Goal: Check status: Check status

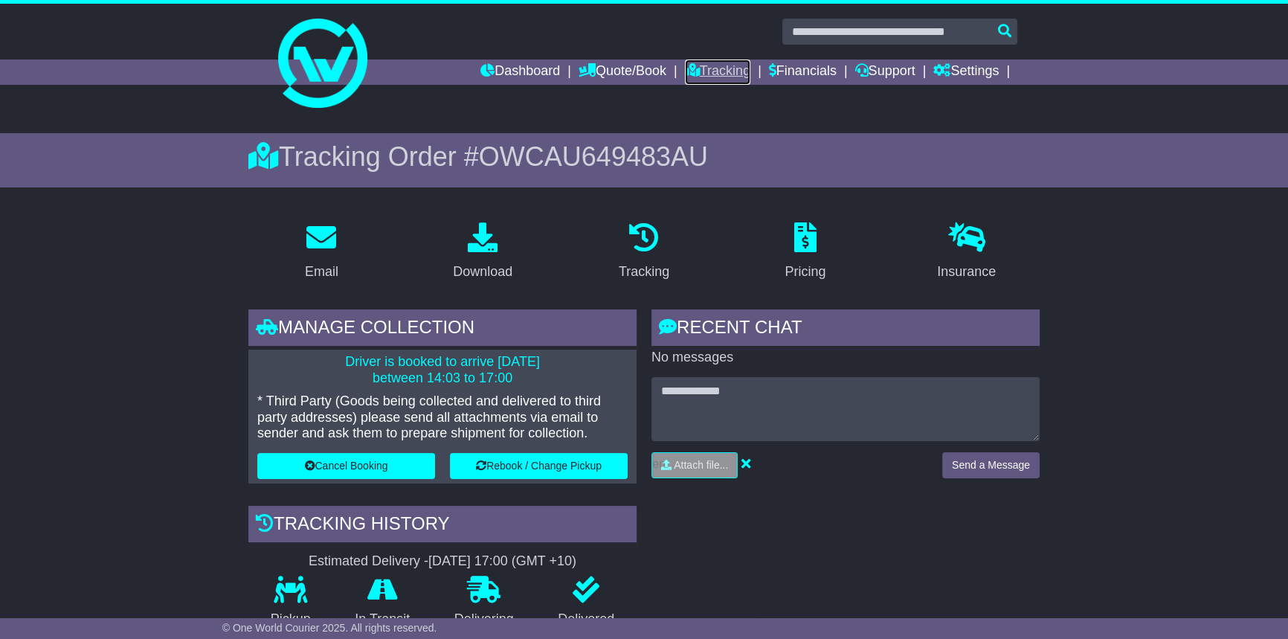
click at [713, 70] on link "Tracking" at bounding box center [717, 71] width 65 height 25
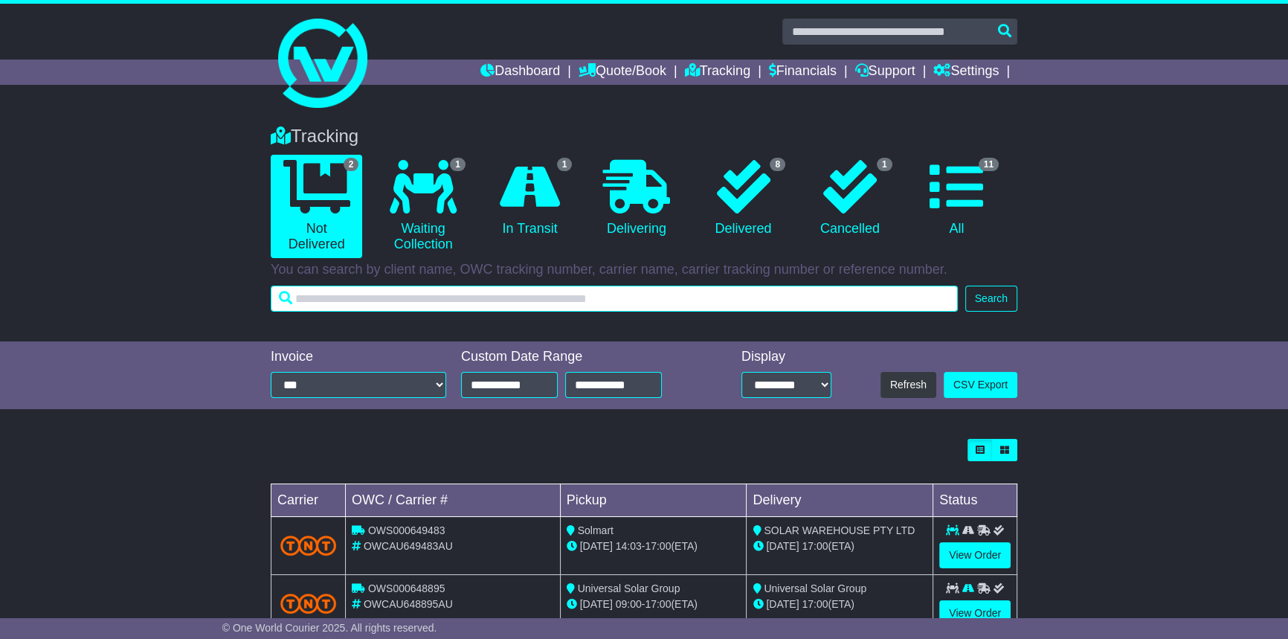
click at [344, 295] on input "text" at bounding box center [614, 299] width 687 height 26
paste input "**********"
type input "**********"
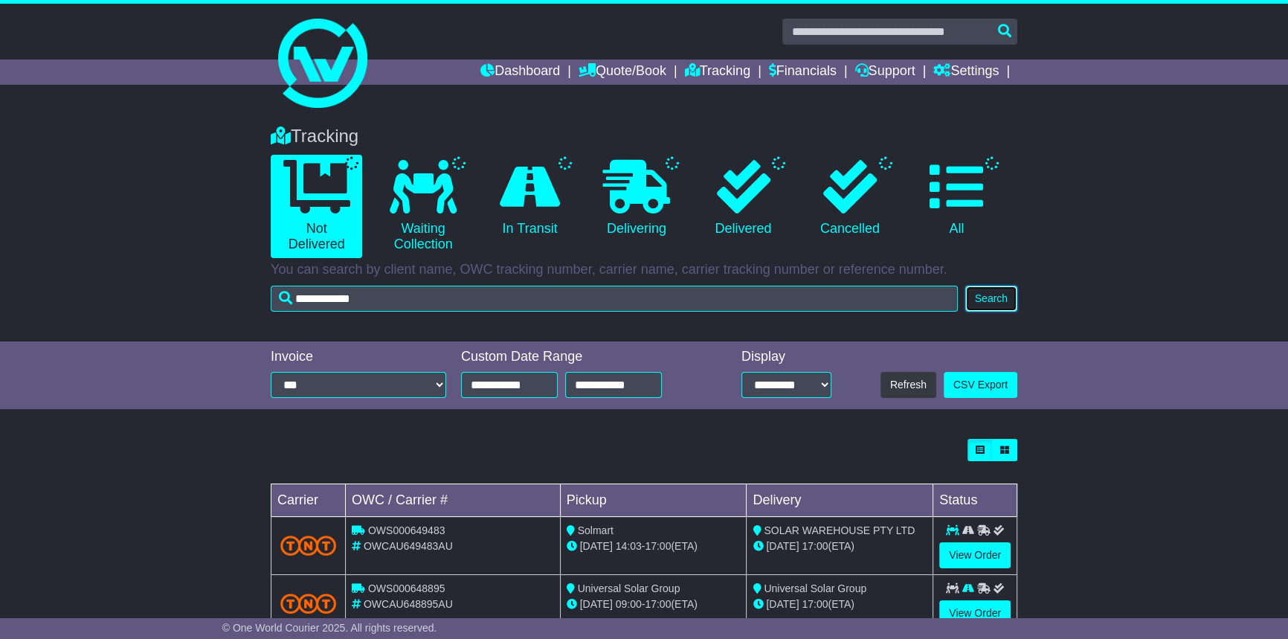
click at [991, 304] on button "Search" at bounding box center [991, 299] width 52 height 26
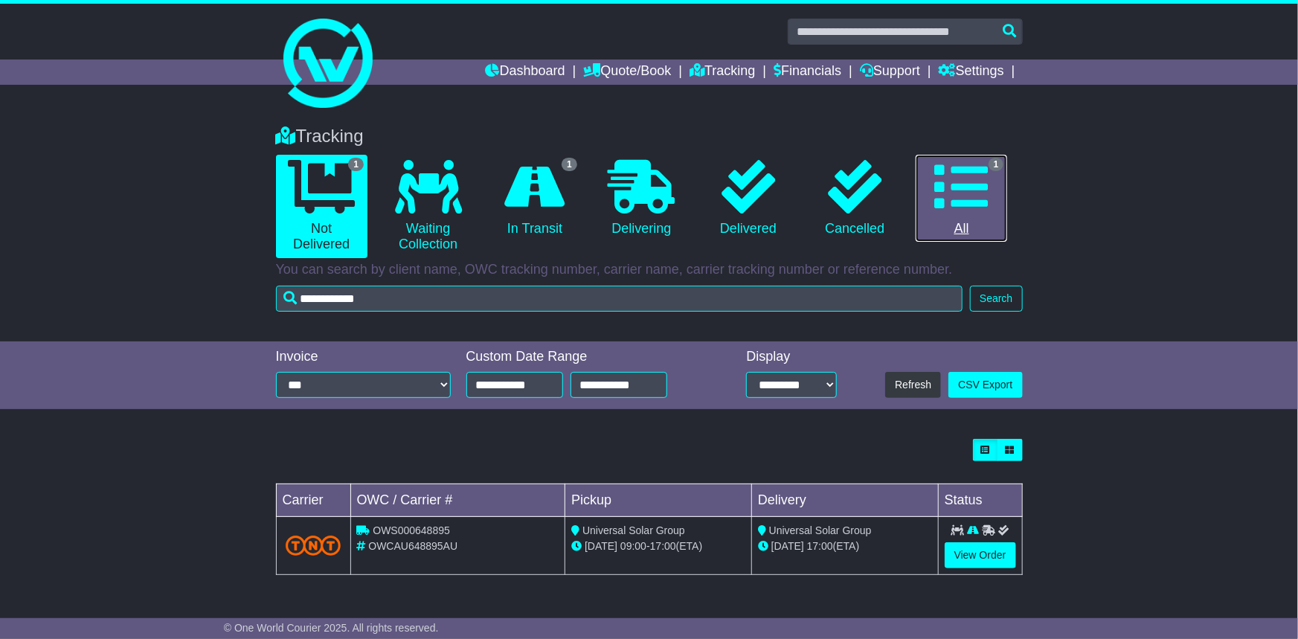
click at [993, 199] on link "1 All" at bounding box center [960, 199] width 91 height 88
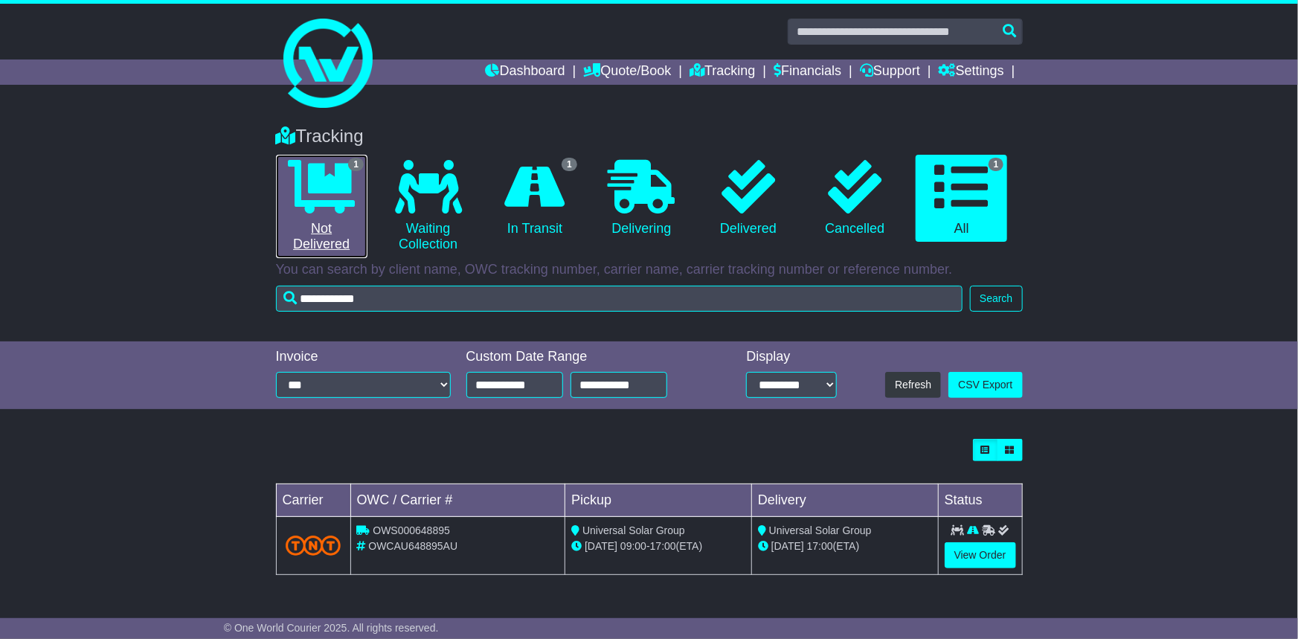
click at [311, 192] on icon at bounding box center [321, 187] width 67 height 54
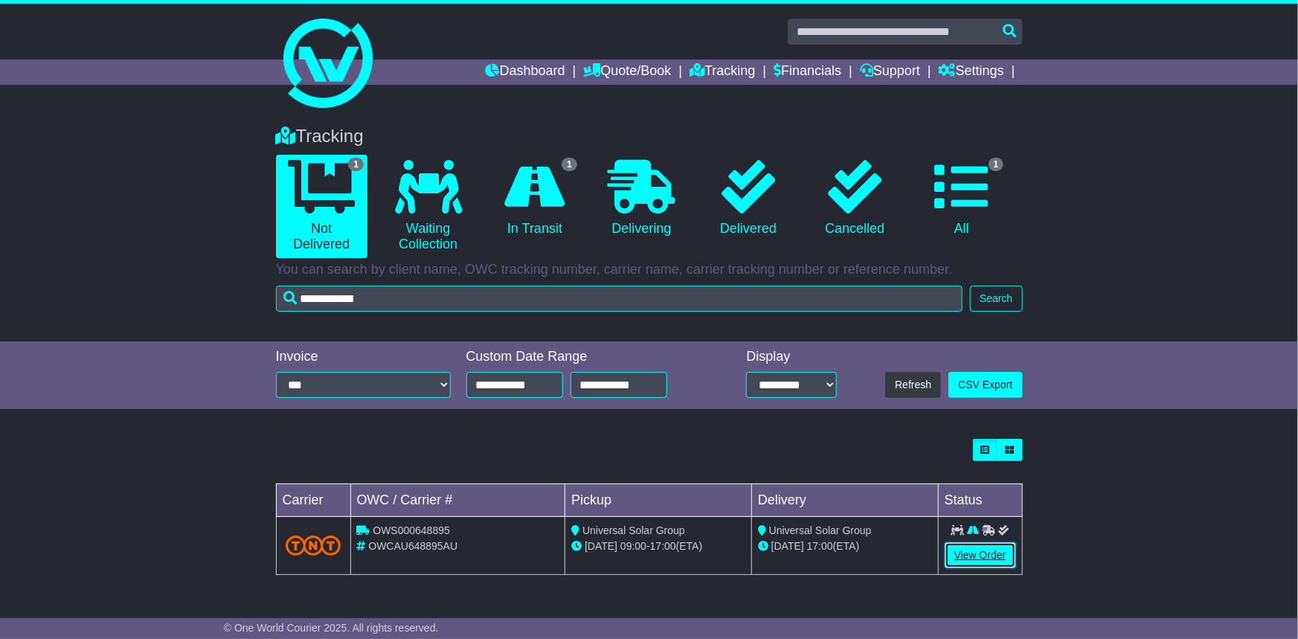
click at [978, 563] on link "View Order" at bounding box center [979, 555] width 71 height 26
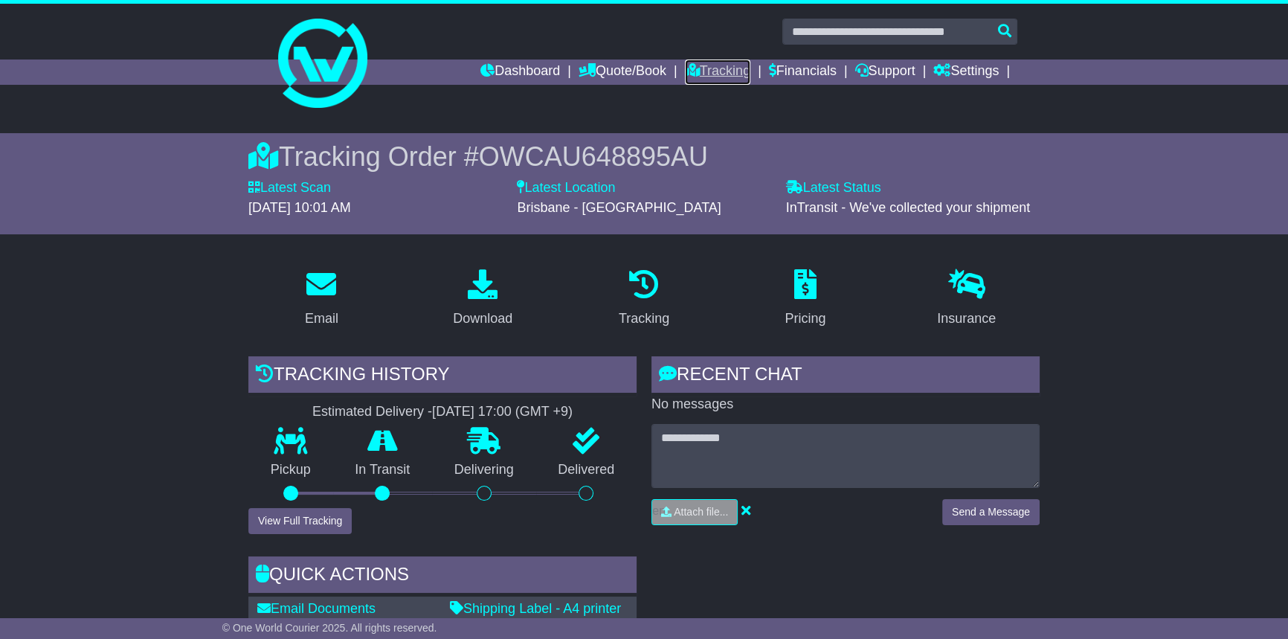
click at [720, 62] on link "Tracking" at bounding box center [717, 71] width 65 height 25
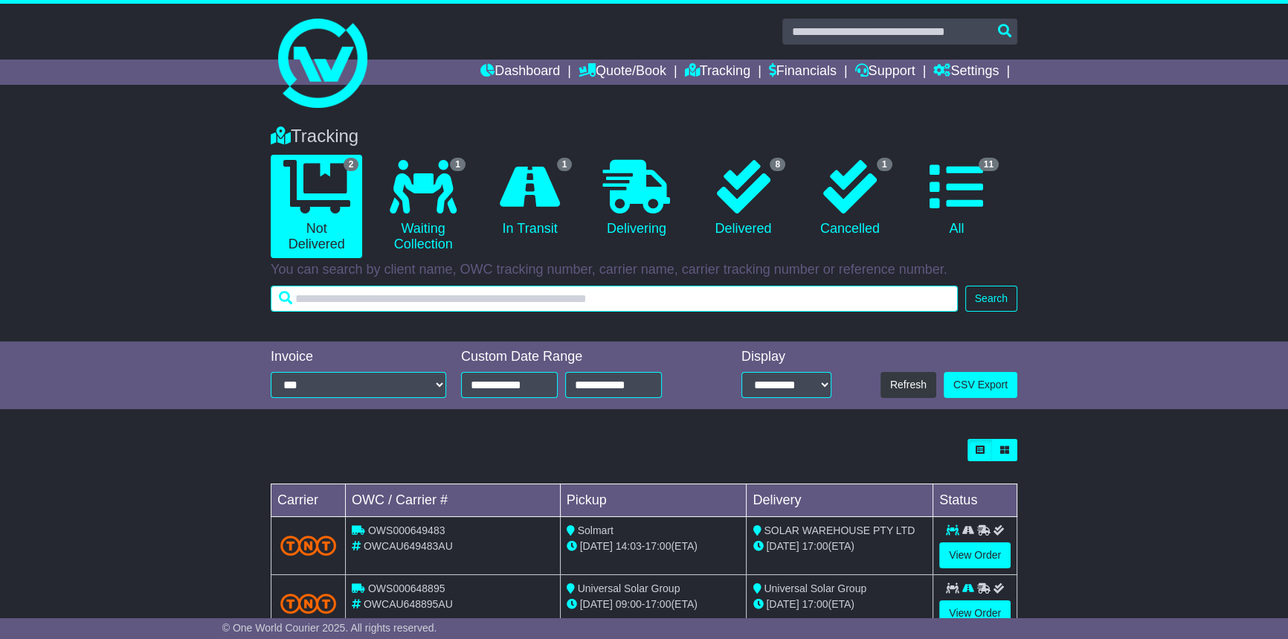
click at [512, 297] on input "text" at bounding box center [614, 299] width 687 height 26
paste input "**********"
type input "**********"
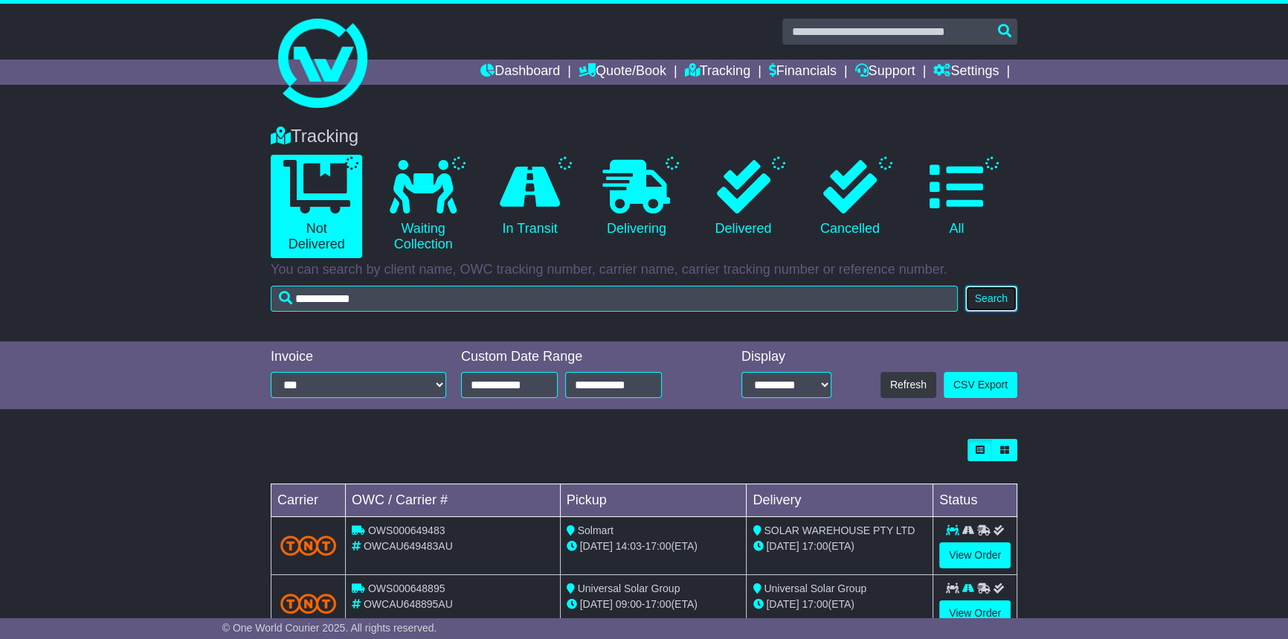
click at [980, 300] on button "Search" at bounding box center [991, 299] width 52 height 26
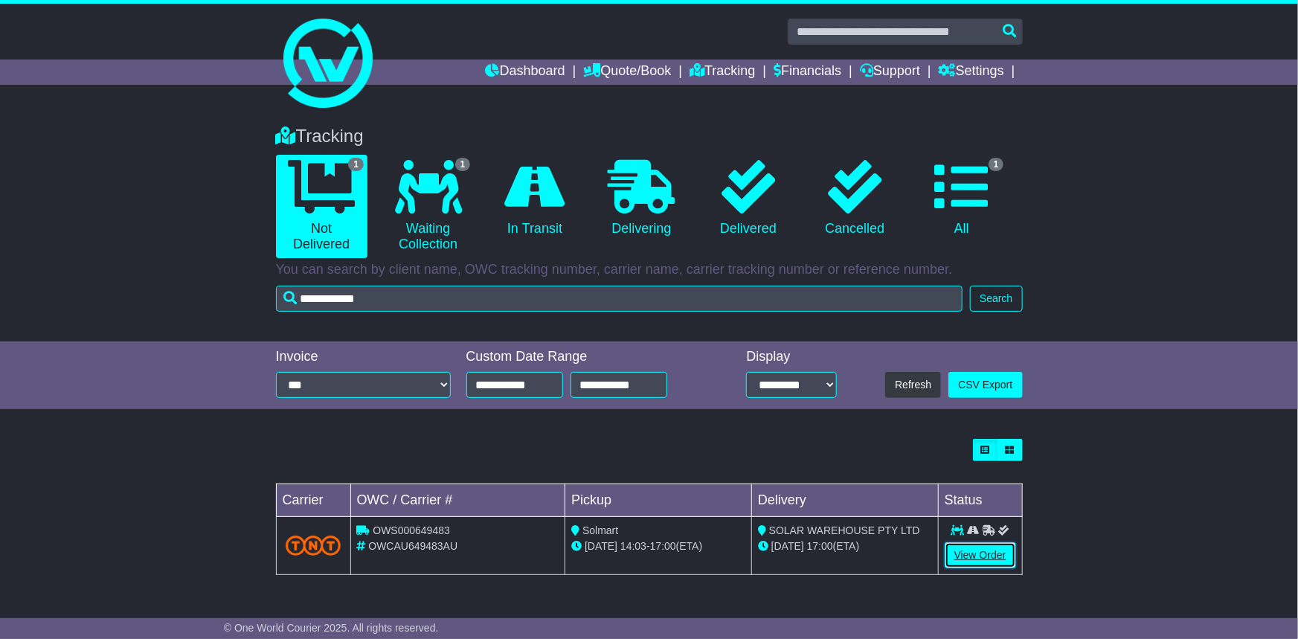
click at [965, 552] on link "View Order" at bounding box center [979, 555] width 71 height 26
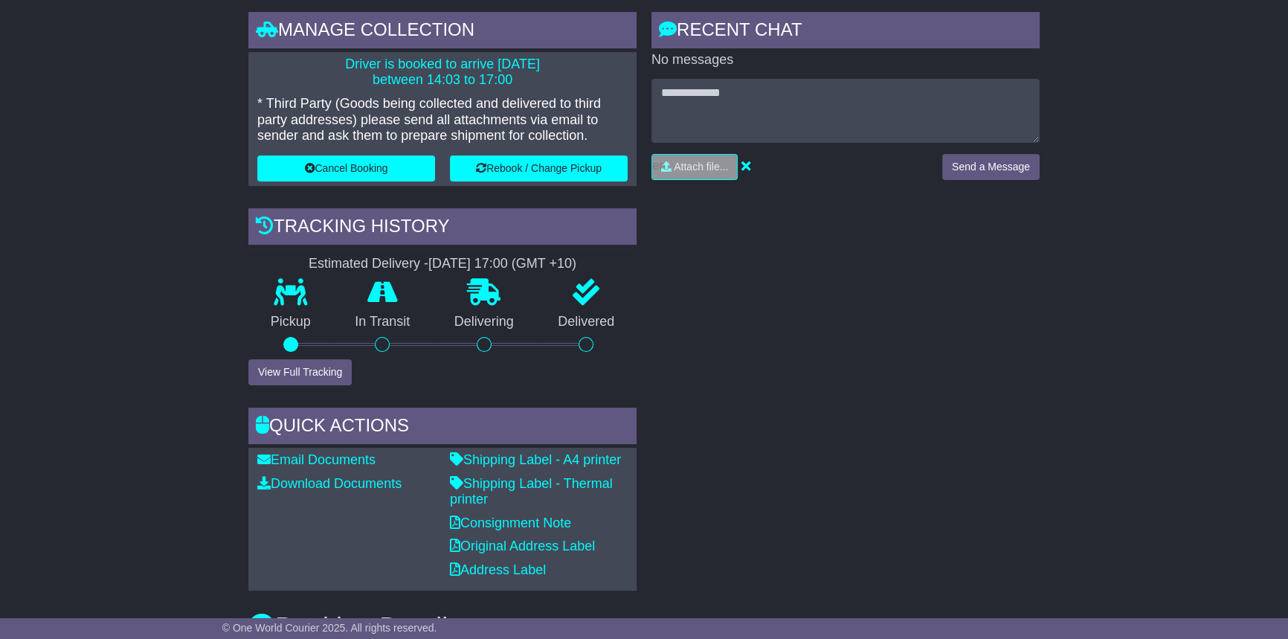
scroll to position [473, 0]
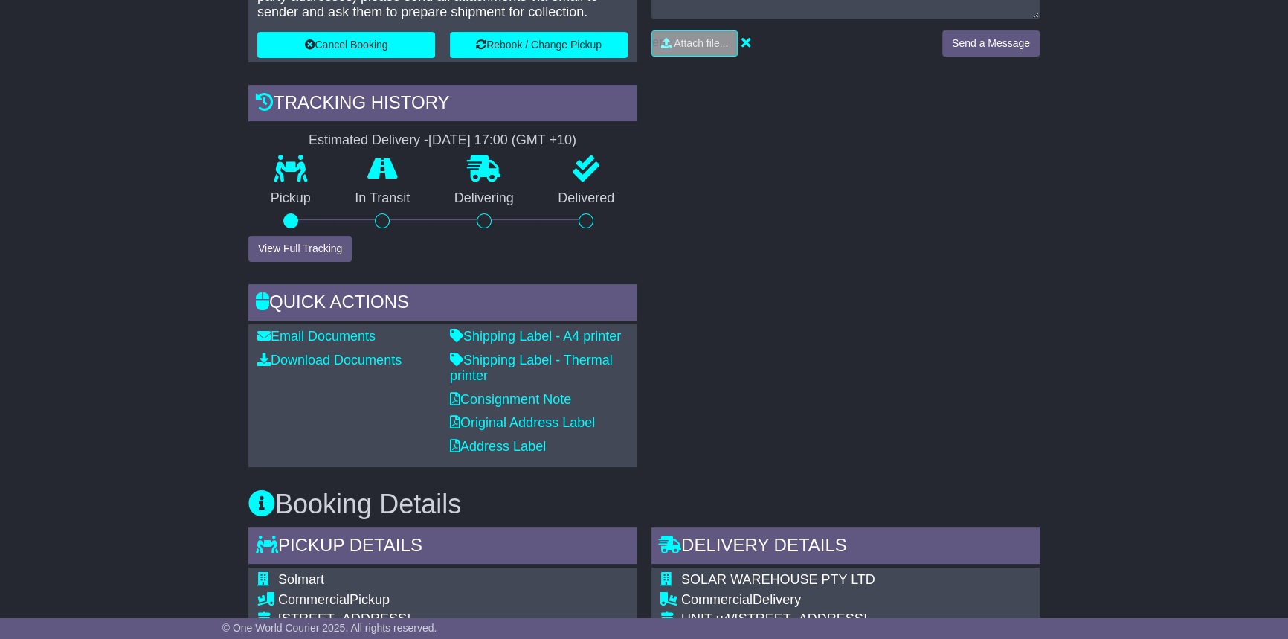
click at [287, 218] on div at bounding box center [290, 220] width 15 height 15
click at [386, 222] on div at bounding box center [382, 220] width 15 height 15
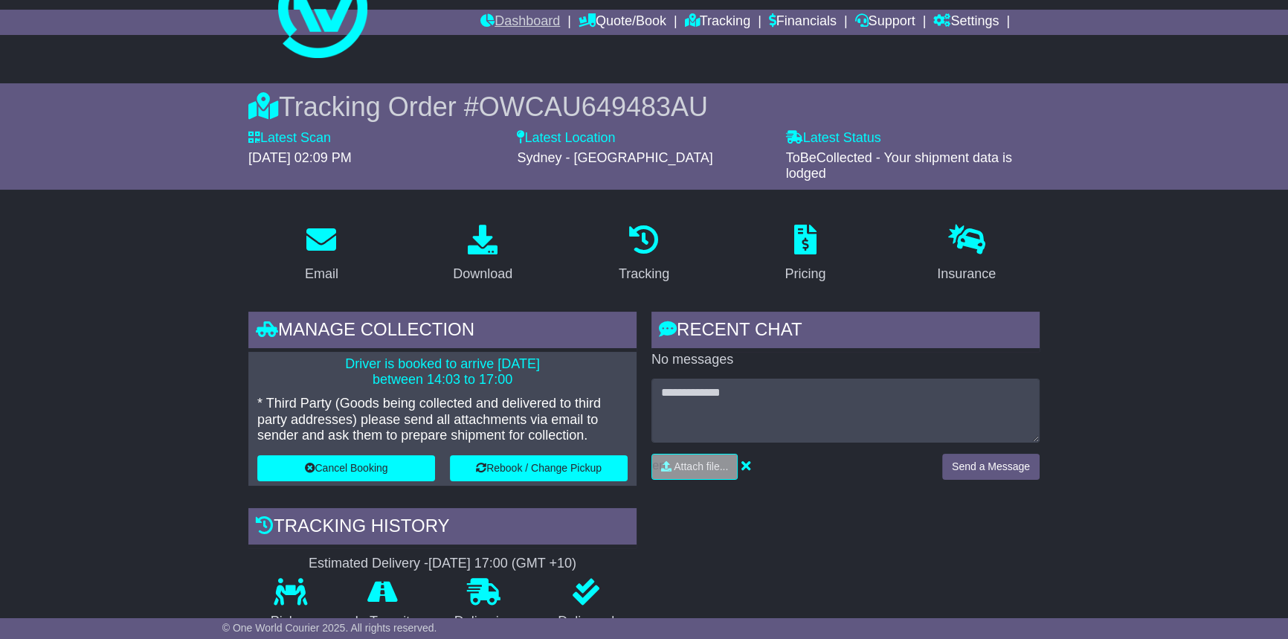
scroll to position [0, 0]
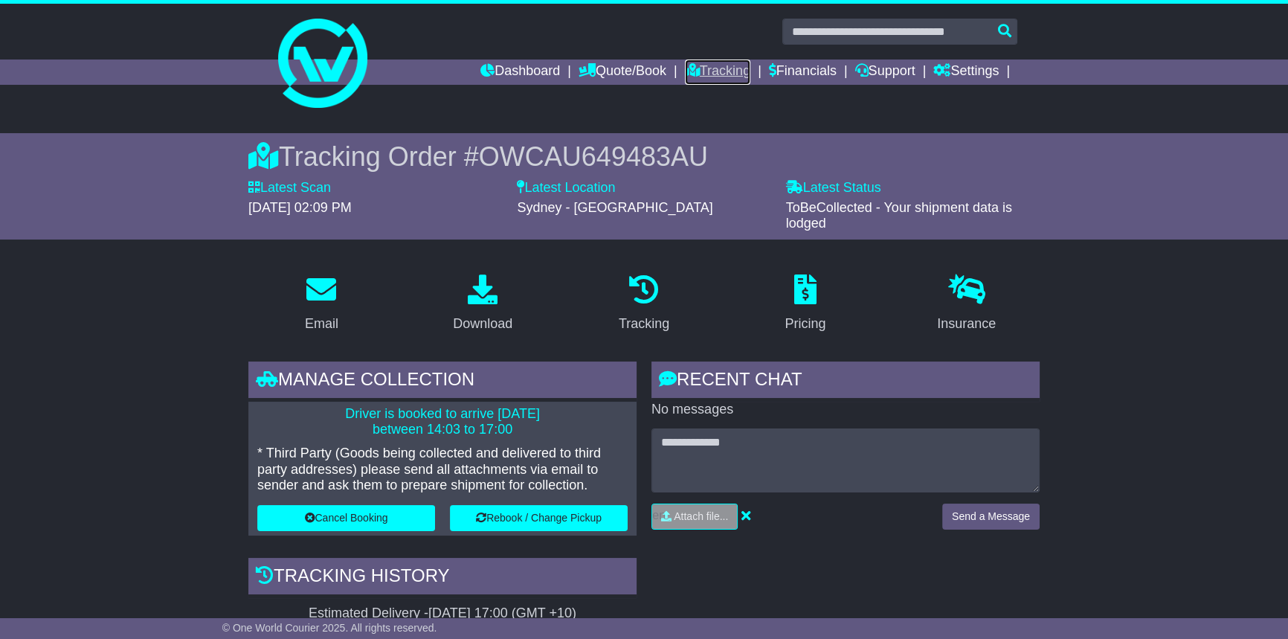
click at [703, 68] on link "Tracking" at bounding box center [717, 71] width 65 height 25
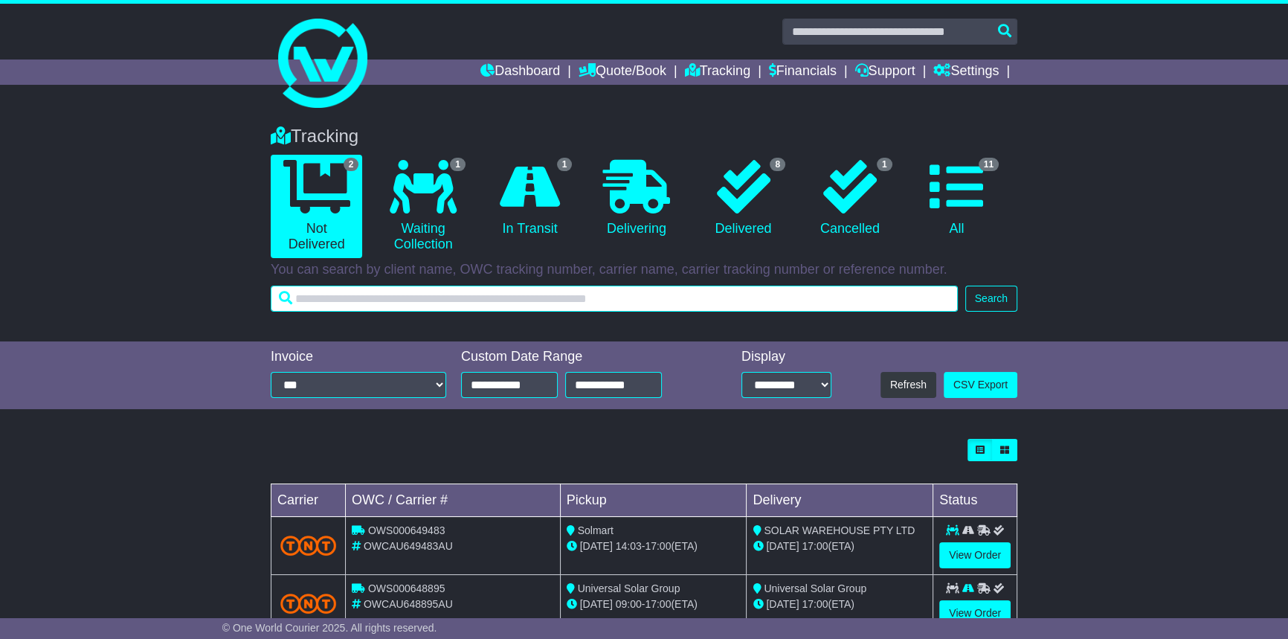
click at [472, 298] on input "text" at bounding box center [614, 299] width 687 height 26
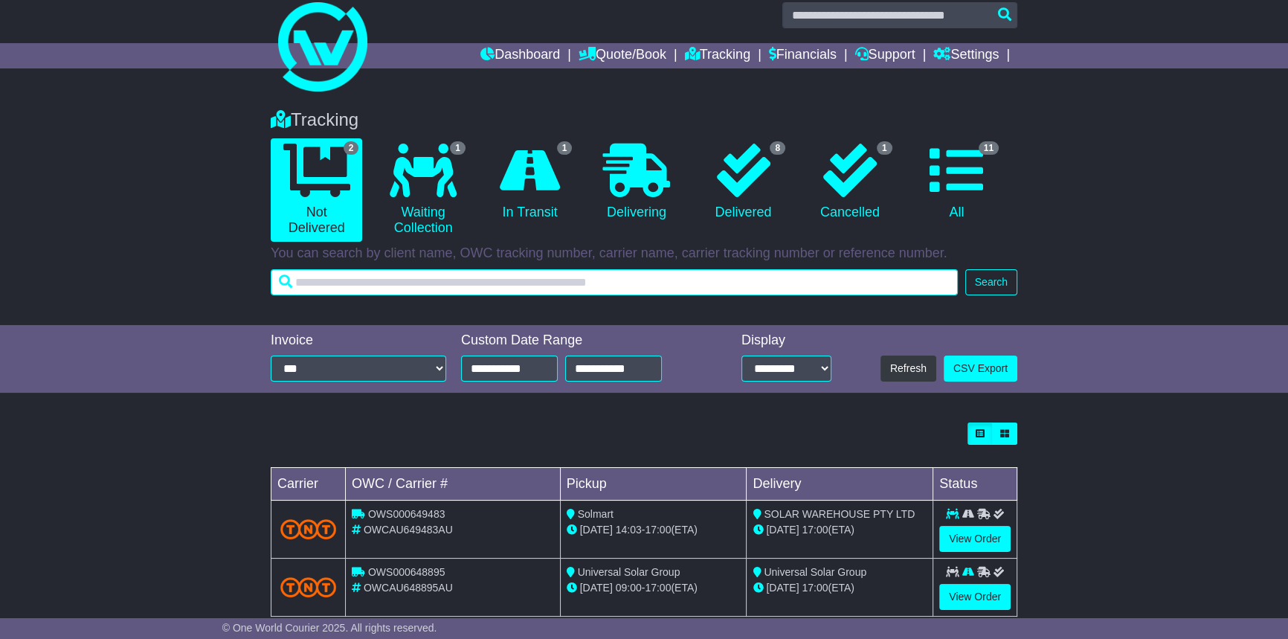
scroll to position [45, 0]
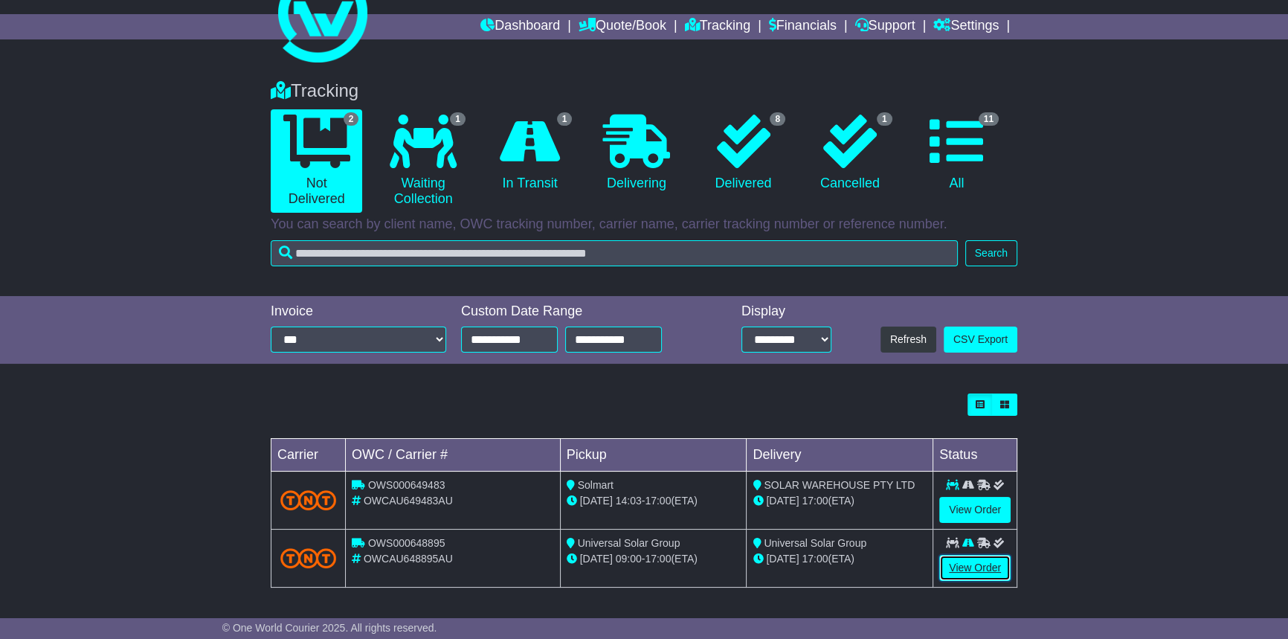
click at [964, 564] on link "View Order" at bounding box center [974, 568] width 71 height 26
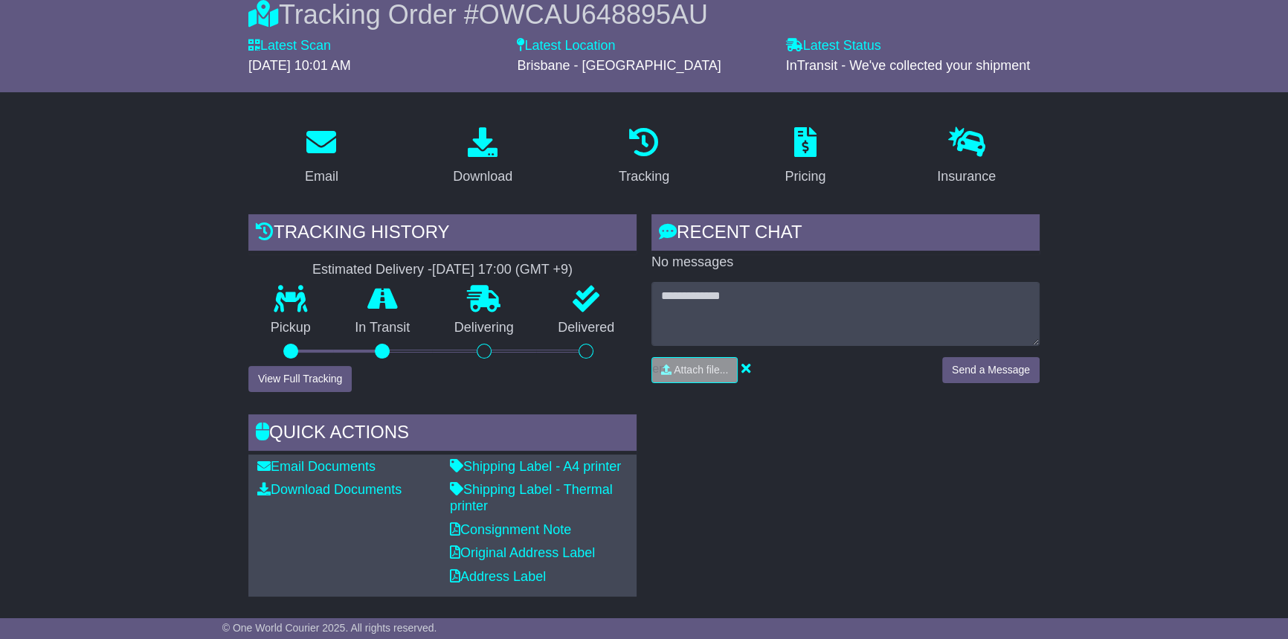
scroll to position [135, 0]
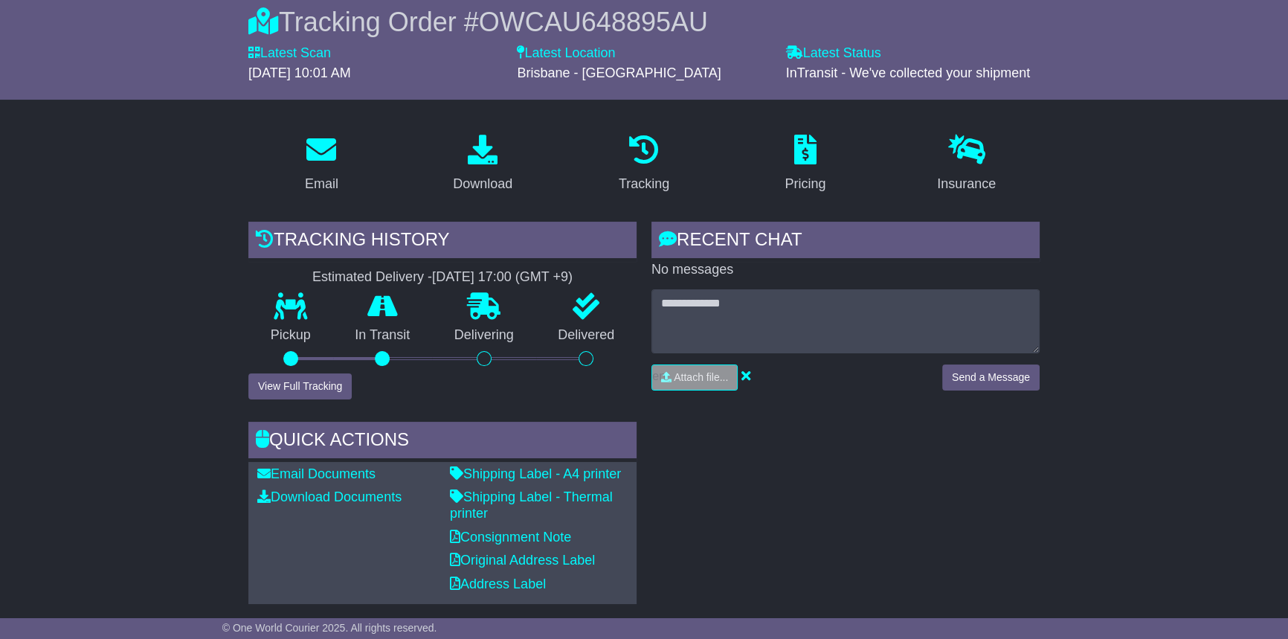
click at [475, 351] on div at bounding box center [484, 358] width 104 height 15
drag, startPoint x: 454, startPoint y: 277, endPoint x: 405, endPoint y: 381, distance: 115.1
click at [407, 383] on div "Tracking history Estimated Delivery - [DATE] 17:00 (GMT +9) Pickup In Transit P…" at bounding box center [442, 311] width 388 height 178
click at [405, 381] on div "Tracking history Estimated Delivery - [DATE] 17:00 (GMT +9) Pickup In Transit P…" at bounding box center [442, 311] width 388 height 178
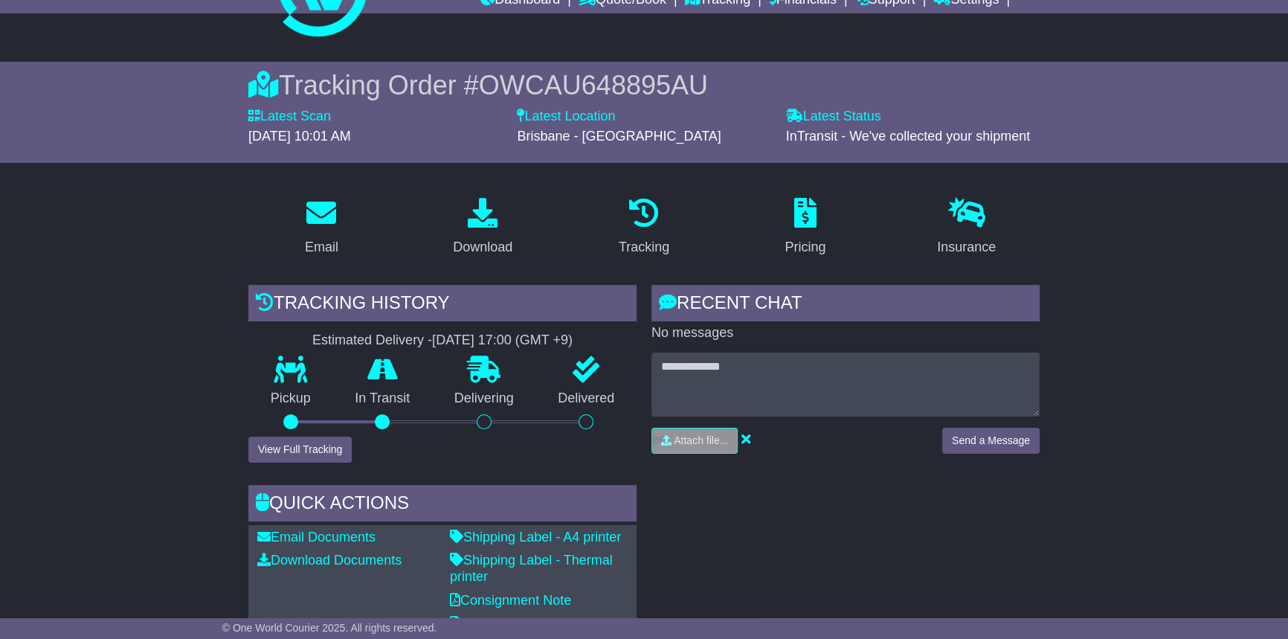
scroll to position [67, 0]
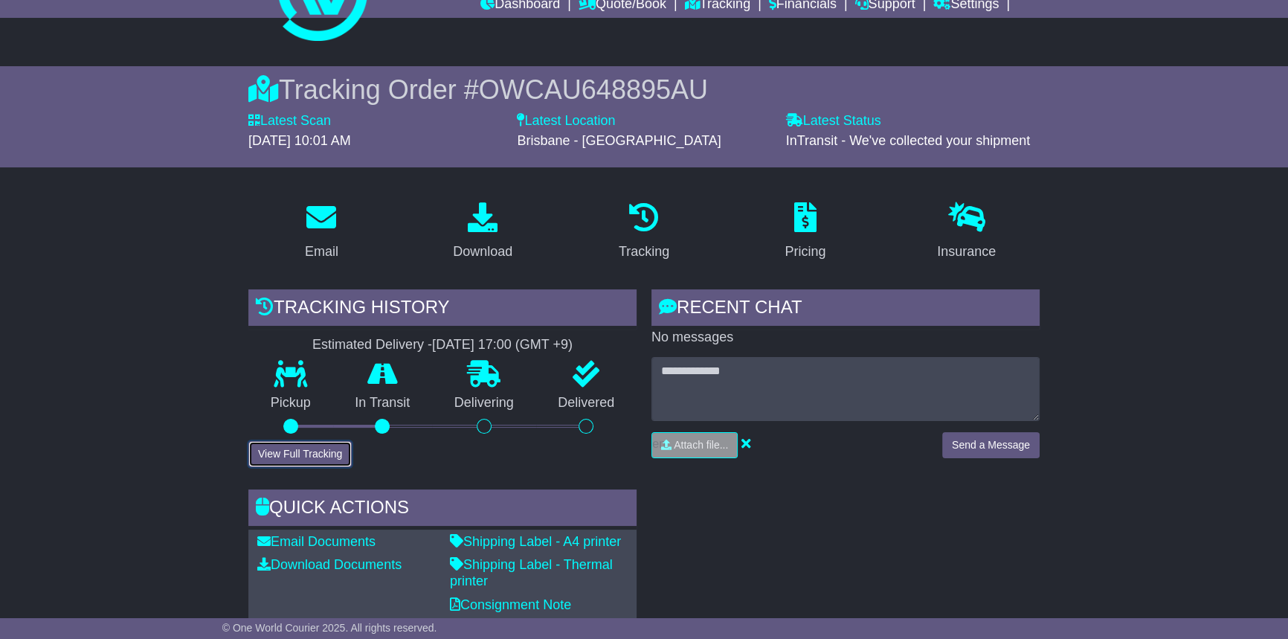
click at [300, 459] on button "View Full Tracking" at bounding box center [299, 454] width 103 height 26
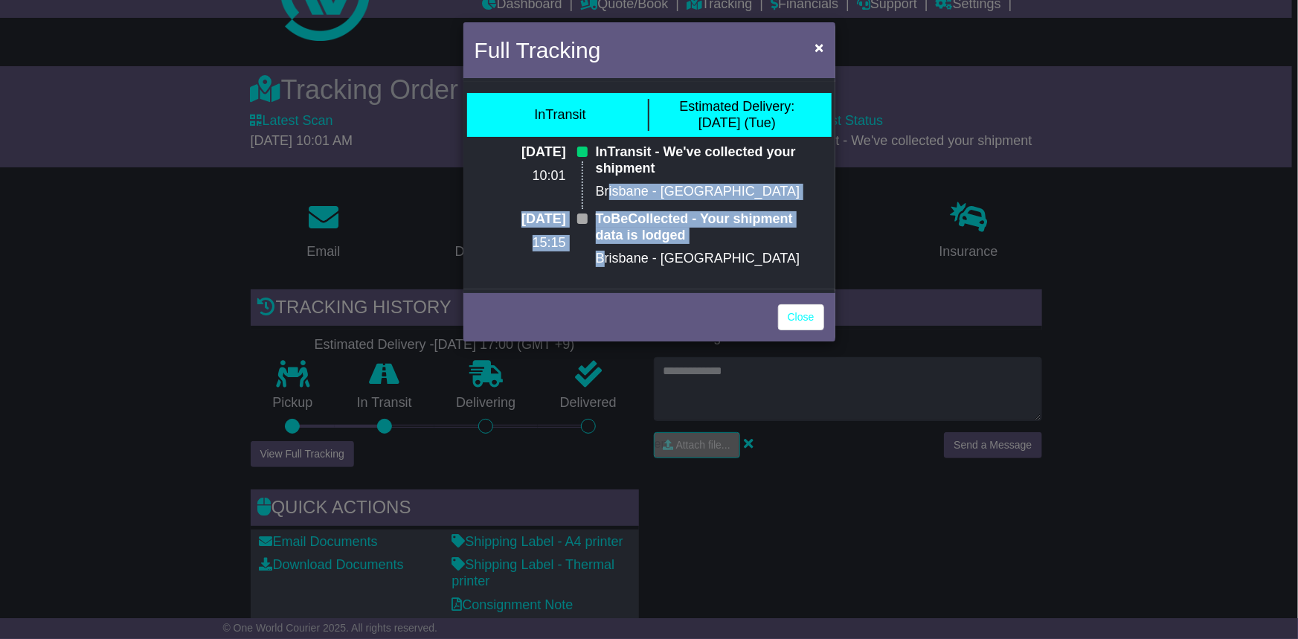
drag, startPoint x: 607, startPoint y: 181, endPoint x: 601, endPoint y: 253, distance: 71.6
click at [601, 253] on div "[DATE] 10:01 InTransit - We've collected your shipment [GEOGRAPHIC_DATA] - [GEO…" at bounding box center [649, 211] width 364 height 134
click at [593, 259] on div "ToBeCollected - Your shipment data is lodged [GEOGRAPHIC_DATA] - [GEOGRAPHIC_DA…" at bounding box center [709, 244] width 243 height 67
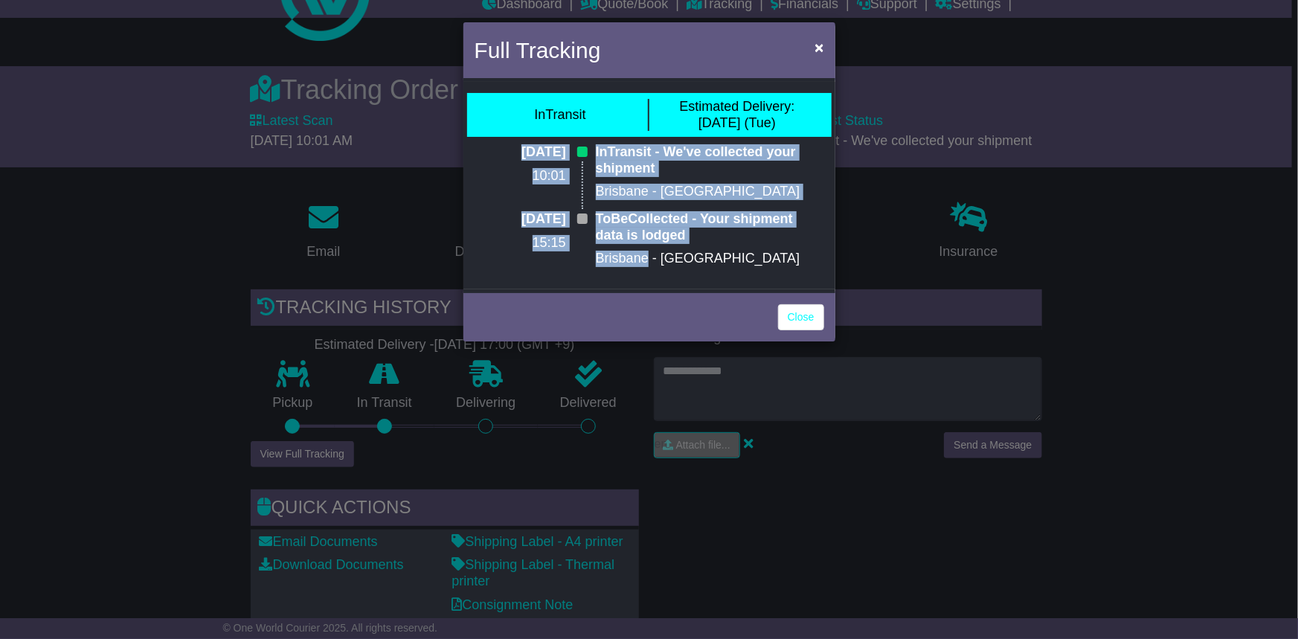
drag, startPoint x: 593, startPoint y: 259, endPoint x: 581, endPoint y: 181, distance: 79.0
click at [581, 181] on div "[DATE] 10:01 InTransit - We've collected your shipment [GEOGRAPHIC_DATA] - [GEO…" at bounding box center [649, 211] width 364 height 134
click at [532, 220] on p "[DATE]" at bounding box center [519, 219] width 91 height 16
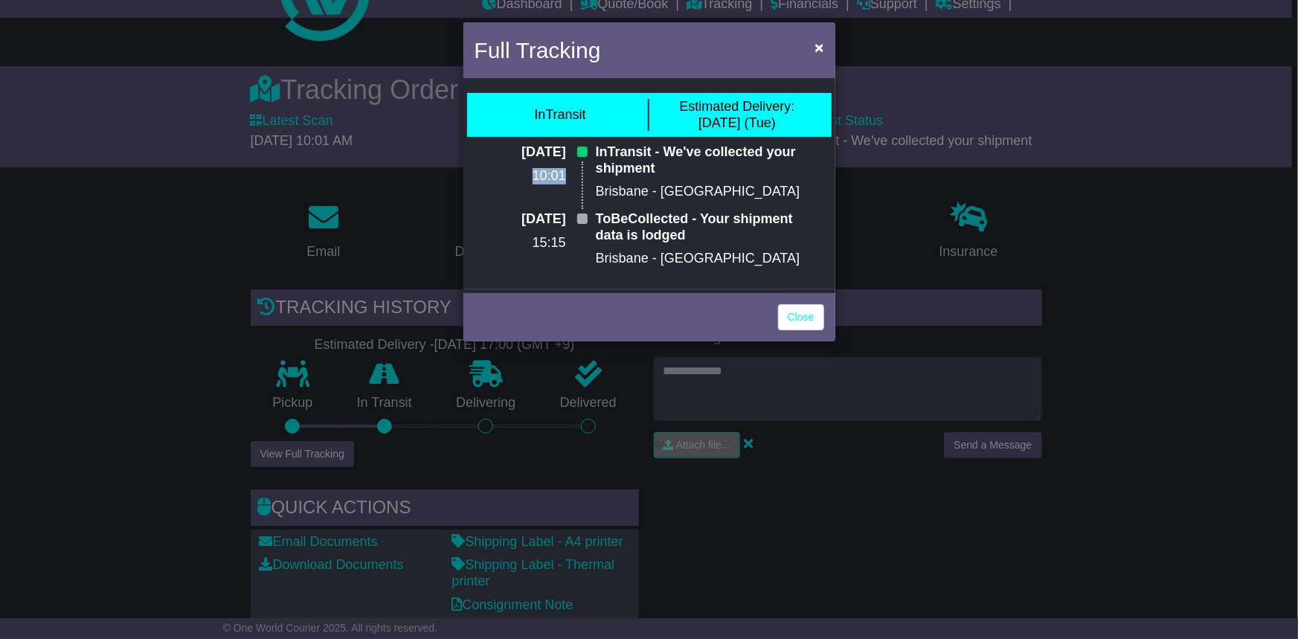
drag, startPoint x: 528, startPoint y: 202, endPoint x: 483, endPoint y: 325, distance: 130.8
click at [584, 203] on div "[DATE] 10:01" at bounding box center [527, 177] width 121 height 67
drag, startPoint x: 552, startPoint y: 254, endPoint x: 577, endPoint y: 254, distance: 25.3
click at [558, 254] on div "[DATE] 15:15" at bounding box center [527, 244] width 121 height 67
click at [787, 314] on link "Close" at bounding box center [801, 317] width 46 height 26
